Goal: Information Seeking & Learning: Find specific fact

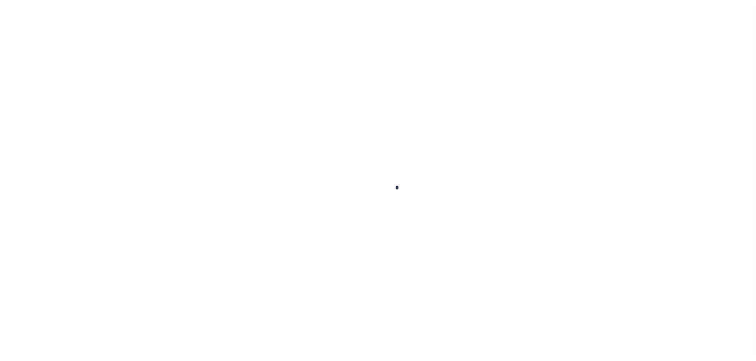
scroll to position [25, 0]
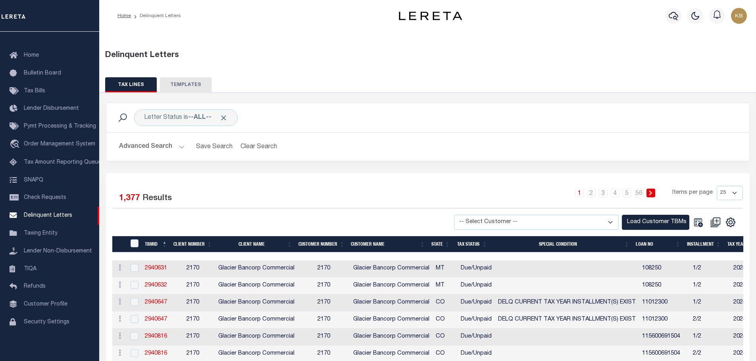
click at [356, 190] on div "1 2 3 4 5 … 56 Items per page 25 50 100 500 1000" at bounding box center [508, 196] width 470 height 21
click at [177, 146] on button "Advanced Search" at bounding box center [152, 146] width 66 height 15
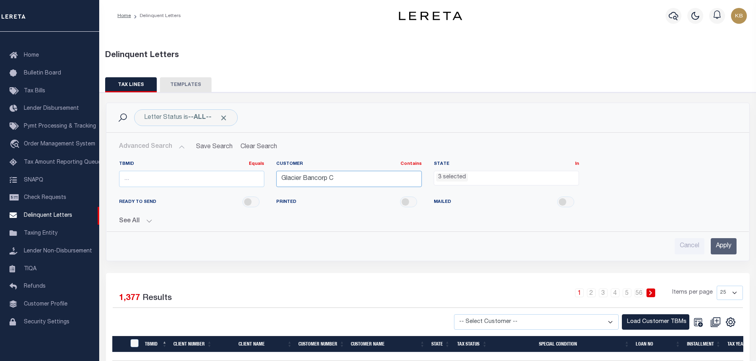
drag, startPoint x: 373, startPoint y: 182, endPoint x: 229, endPoint y: 188, distance: 143.8
click at [229, 188] on div "TBMID Equals Equals Is Not Equal To Is Greater Than Is Less Than Customer Conta…" at bounding box center [427, 177] width 629 height 33
type input "Austin"
click at [478, 176] on ul "3 selected" at bounding box center [506, 176] width 145 height 11
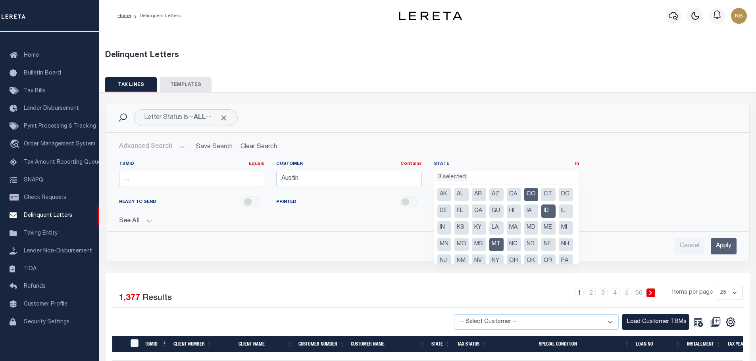
click at [527, 194] on li "CO" at bounding box center [531, 194] width 14 height 13
select select "ID"
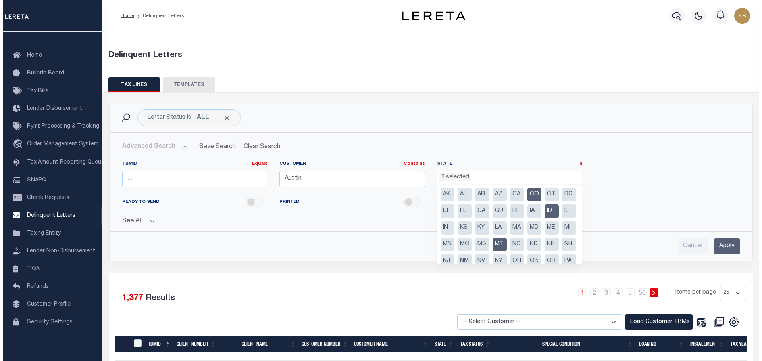
scroll to position [193, 0]
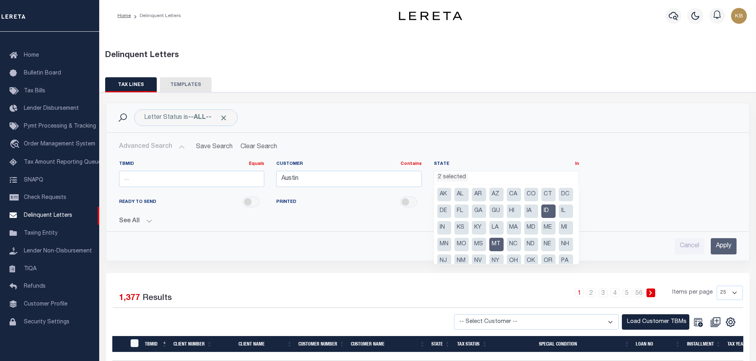
click at [504, 248] on li "MT" at bounding box center [496, 244] width 14 height 13
click at [541, 218] on li "ID" at bounding box center [548, 211] width 14 height 13
select select
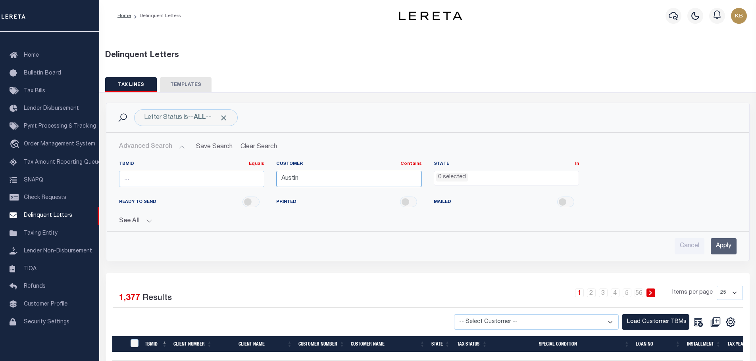
click at [356, 178] on input "Austin" at bounding box center [349, 179] width 146 height 16
type input "Austin Bank"
click at [729, 246] on input "Apply" at bounding box center [724, 246] width 26 height 16
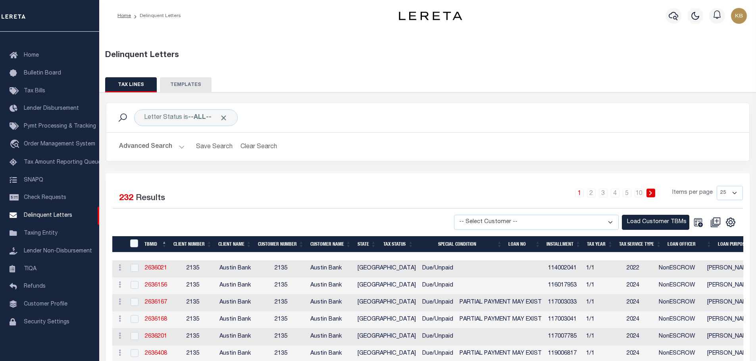
click at [387, 203] on div "1 2 3 4 5 … 10 Items per page 25 50 100 500 1000" at bounding box center [508, 196] width 470 height 21
click at [607, 220] on select "-- Select Customer -- Accumatch - Refunds All In Credit Union Amarillo National…" at bounding box center [536, 222] width 165 height 15
select select "2135"
click at [461, 215] on select "-- Select Customer -- Accumatch - Refunds All In Credit Union Amarillo National…" at bounding box center [536, 222] width 165 height 15
click at [642, 222] on button "Load Customer TBMs" at bounding box center [655, 222] width 67 height 15
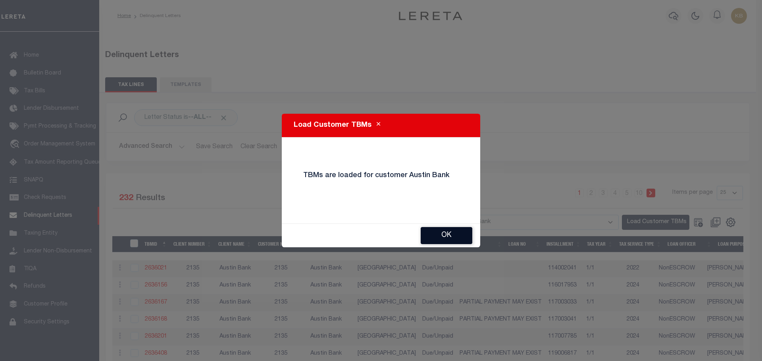
click at [456, 237] on button "Ok" at bounding box center [447, 235] width 52 height 17
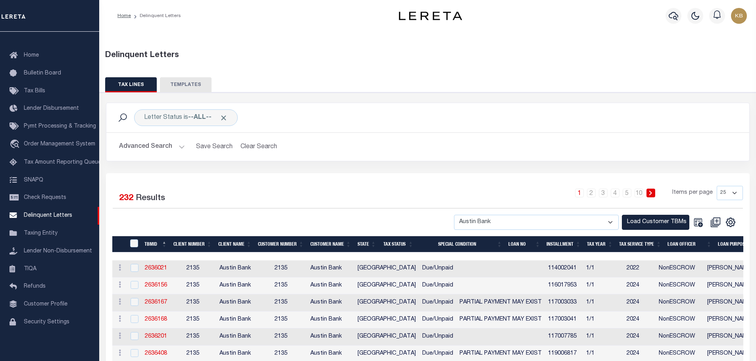
click at [183, 147] on button "Advanced Search" at bounding box center [152, 146] width 66 height 15
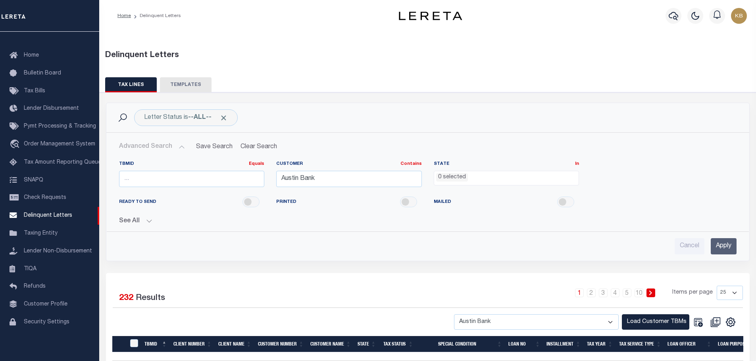
click at [724, 245] on input "Apply" at bounding box center [724, 246] width 26 height 16
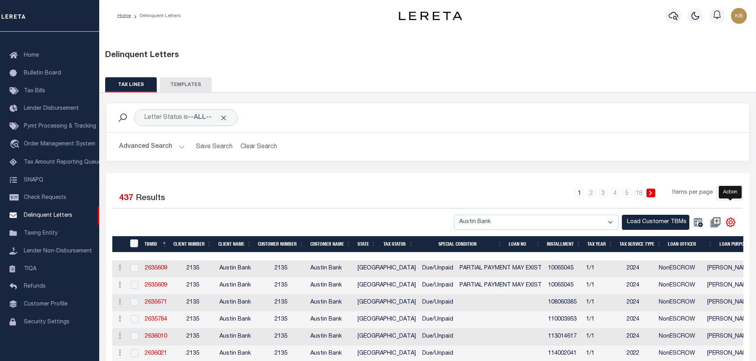
click at [731, 225] on icon "" at bounding box center [730, 222] width 10 height 10
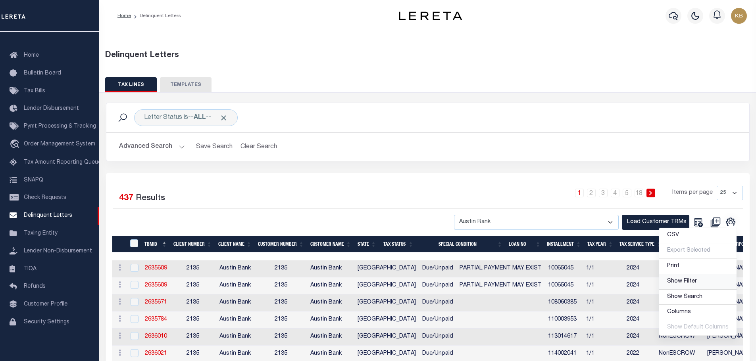
click at [692, 279] on span "Show Filter" at bounding box center [682, 282] width 30 height 6
select select
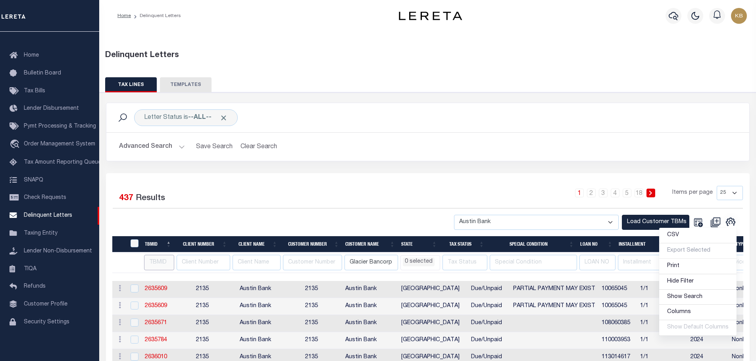
click at [165, 262] on input "number" at bounding box center [159, 262] width 31 height 15
type input "339"
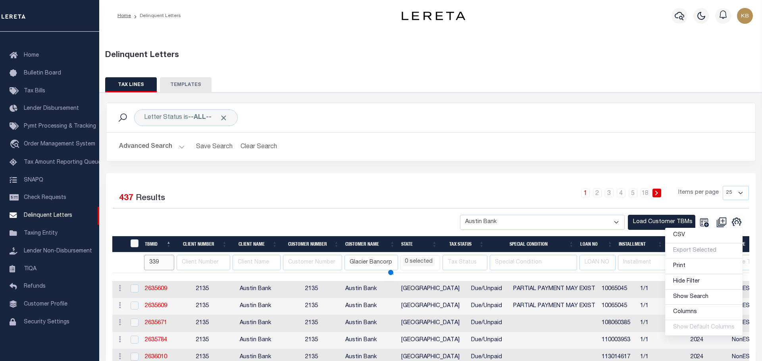
select select
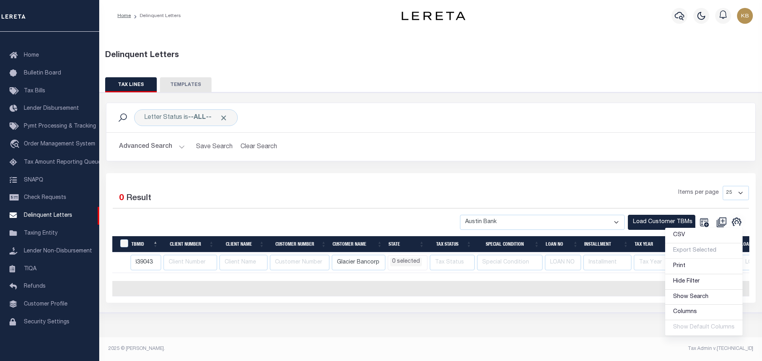
scroll to position [0, 5]
type input "3390438"
select select
click at [238, 215] on div at bounding box center [272, 222] width 318 height 15
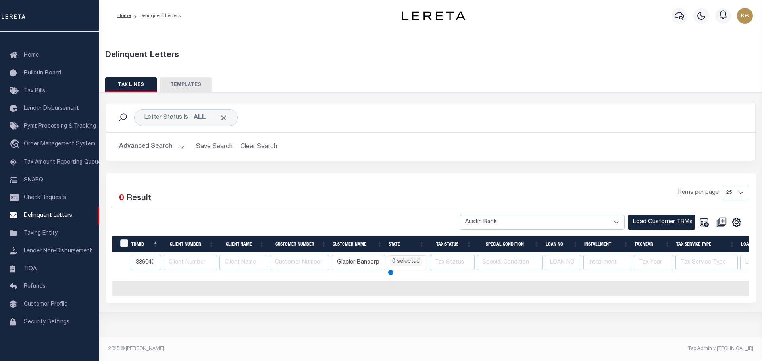
select select
click at [152, 261] on input "3390438" at bounding box center [146, 262] width 31 height 15
type input "8"
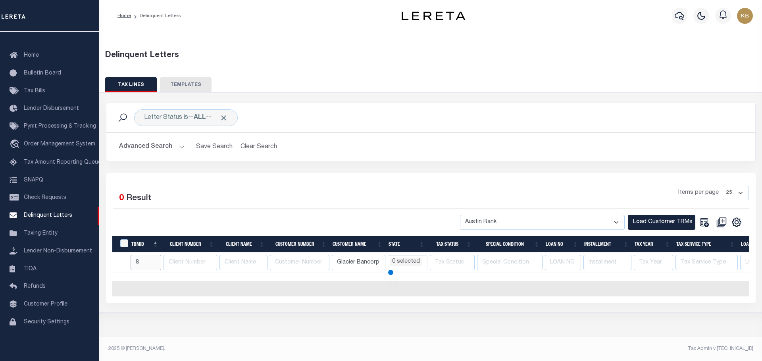
select select
click at [234, 219] on div at bounding box center [272, 222] width 318 height 15
drag, startPoint x: 383, startPoint y: 262, endPoint x: 320, endPoint y: 262, distance: 63.1
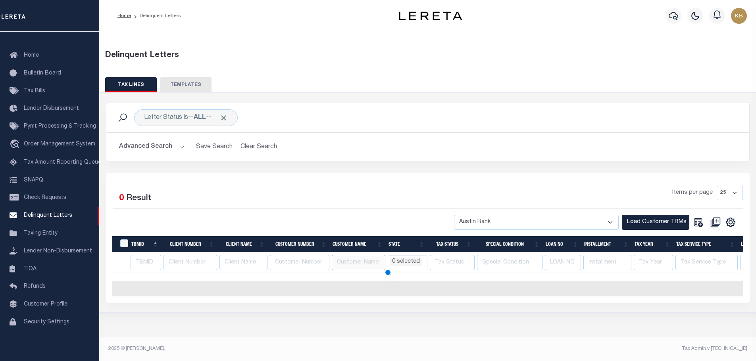
select select
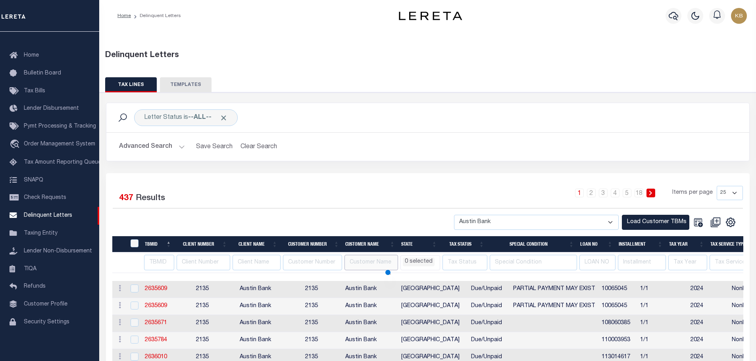
select select
click at [177, 145] on button "Advanced Search" at bounding box center [152, 146] width 66 height 15
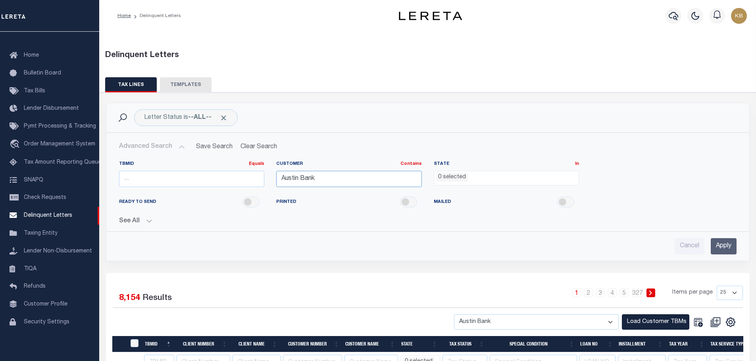
click at [345, 177] on input "Austin Bank" at bounding box center [349, 179] width 146 height 16
click at [729, 242] on input "Apply" at bounding box center [724, 246] width 26 height 16
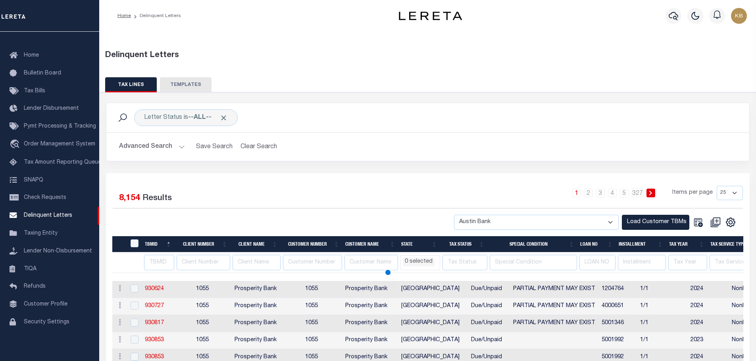
select select
click at [374, 193] on div "1 2 3 4 5 … 18 Items per page 25 50 100 500 1000" at bounding box center [508, 196] width 470 height 21
